Goal: Ask a question

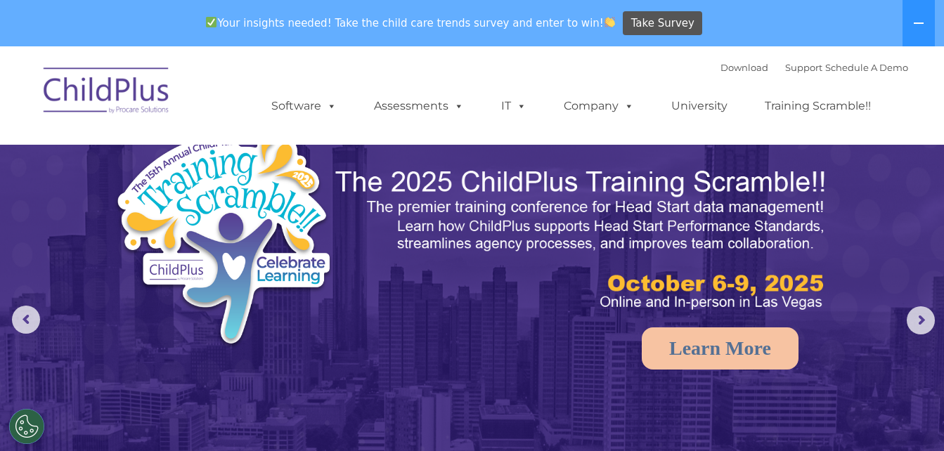
select select "MEDIUM"
click at [722, 70] on link "Download" at bounding box center [745, 67] width 48 height 11
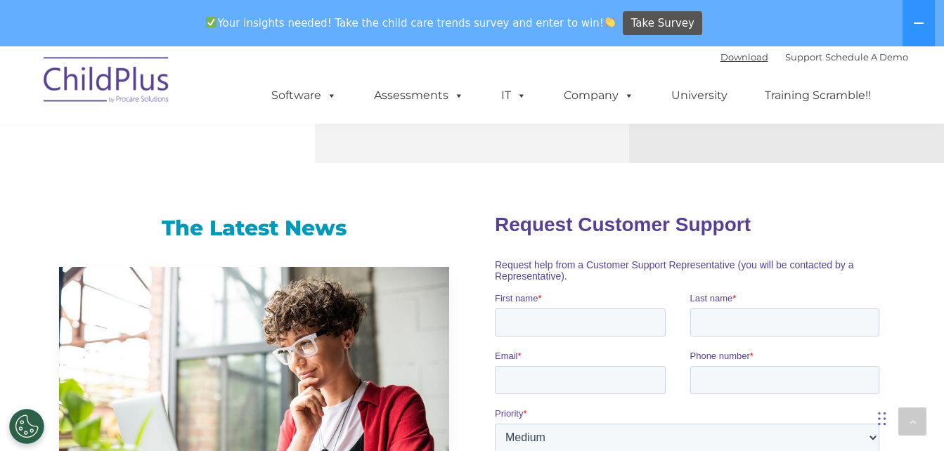
scroll to position [835, 0]
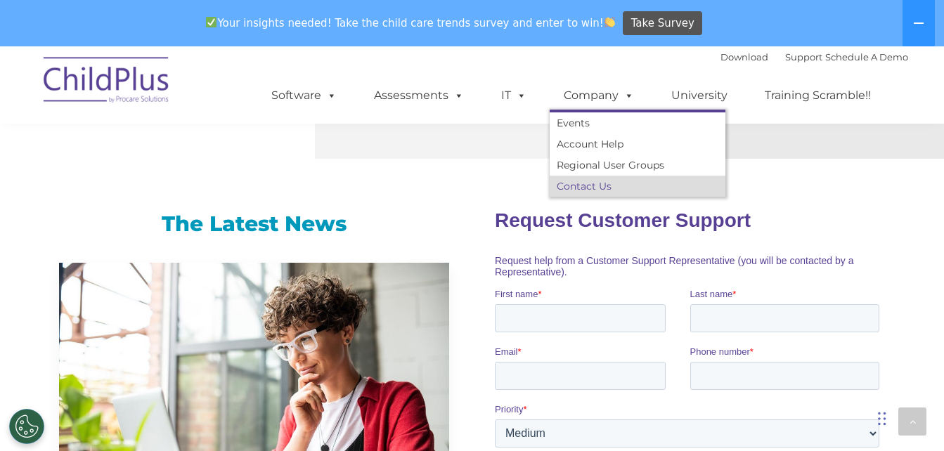
click at [589, 178] on link "Contact Us" at bounding box center [638, 186] width 176 height 21
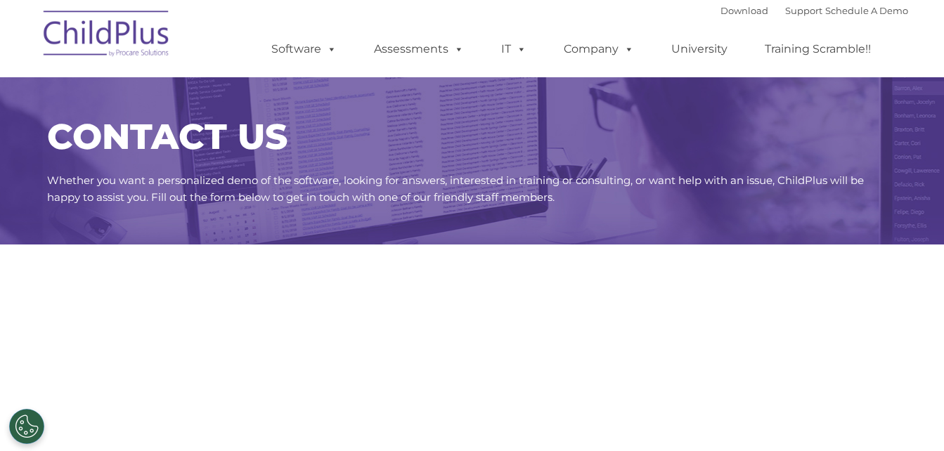
select select "MEDIUM"
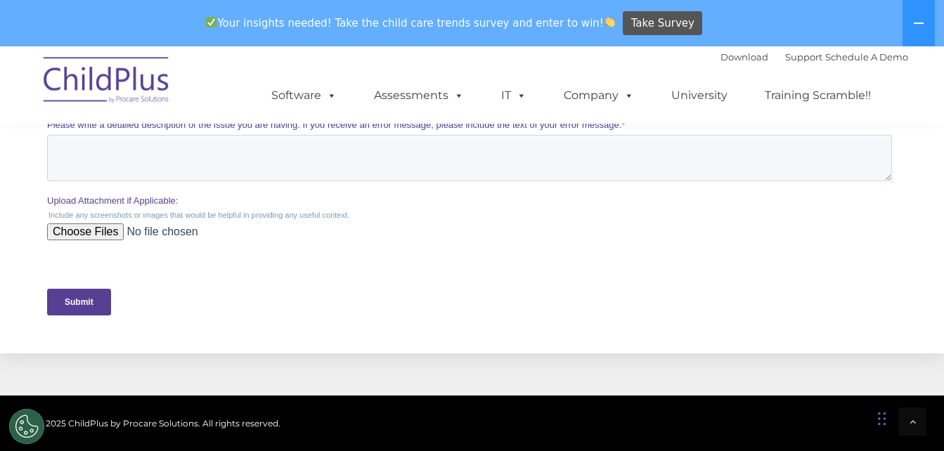
scroll to position [600, 0]
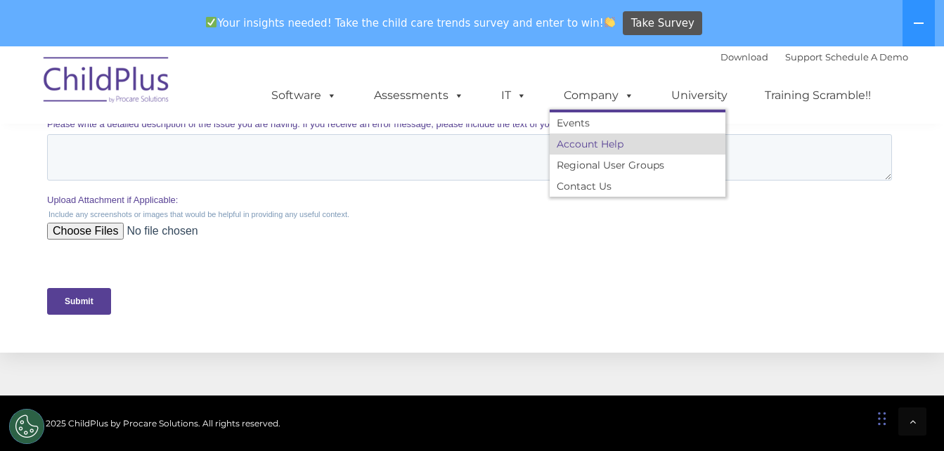
click at [593, 143] on link "Account Help" at bounding box center [638, 144] width 176 height 21
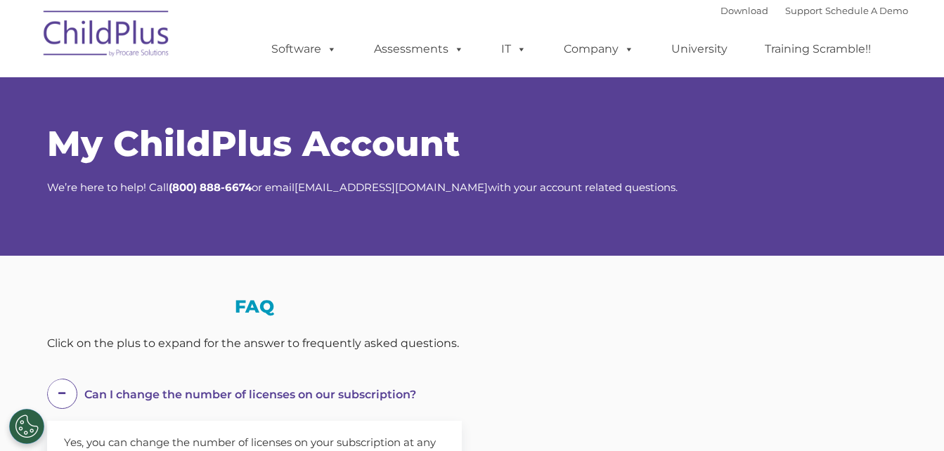
select select "MEDIUM"
